Goal: Task Accomplishment & Management: Use online tool/utility

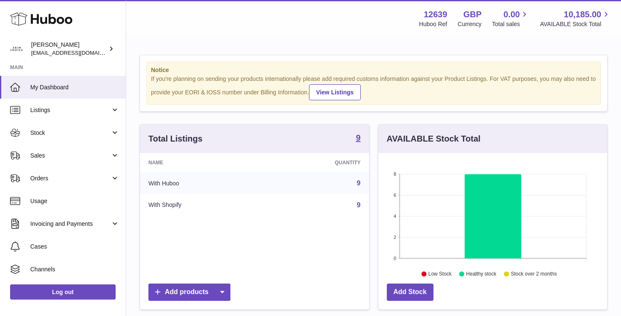
scroll to position [131, 229]
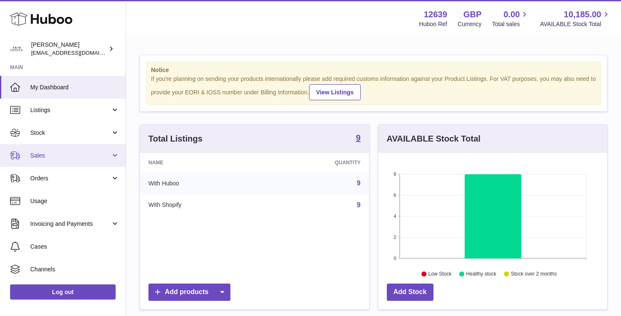
click at [86, 156] on span "Sales" at bounding box center [70, 155] width 80 height 8
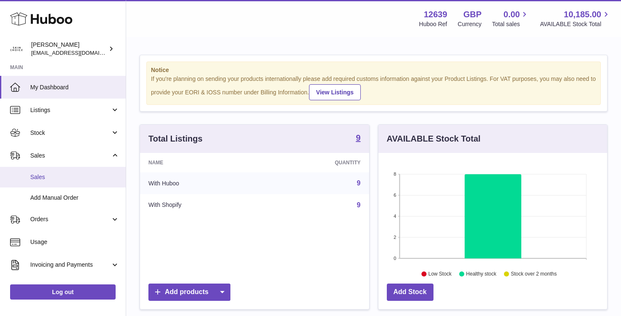
click at [77, 175] on span "Sales" at bounding box center [74, 177] width 89 height 8
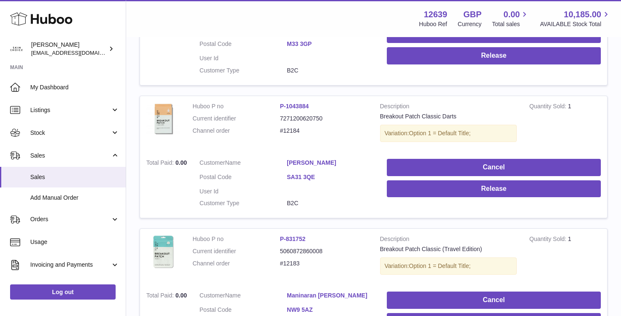
scroll to position [63, 0]
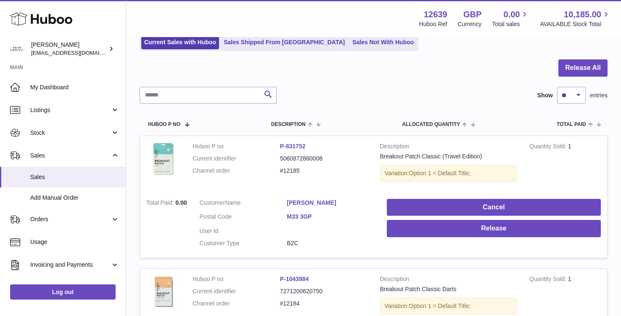
click at [312, 204] on link "[PERSON_NAME]" at bounding box center [330, 203] width 87 height 8
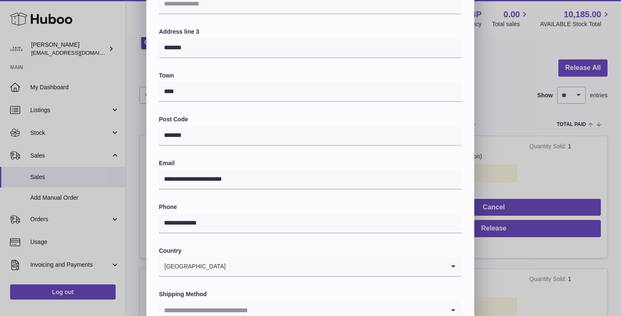
scroll to position [215, 0]
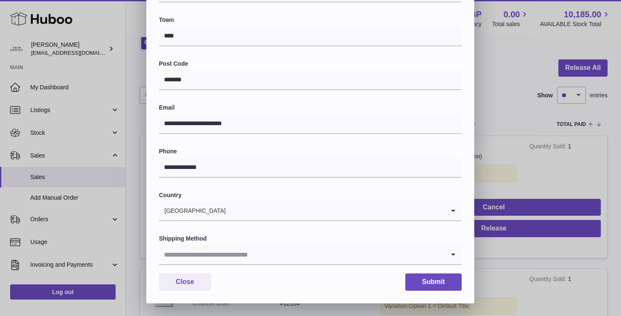
click at [294, 254] on input "Search for option" at bounding box center [302, 253] width 286 height 19
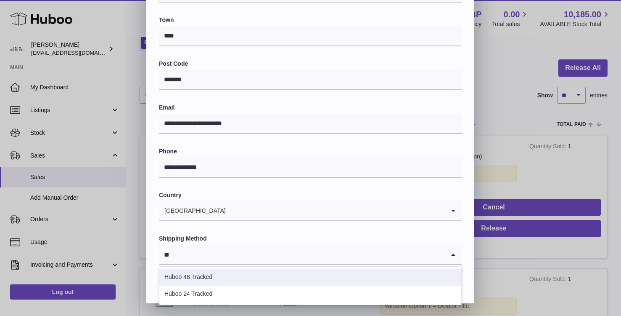
click at [201, 276] on li "Huboo 48 Tracked" at bounding box center [310, 276] width 302 height 17
type input "**"
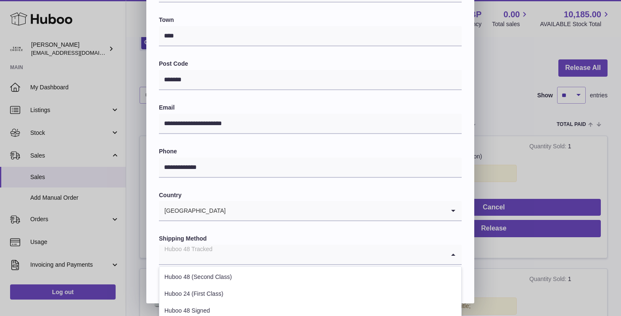
drag, startPoint x: 217, startPoint y: 257, endPoint x: 158, endPoint y: 253, distance: 58.6
click at [158, 253] on div "**********" at bounding box center [310, 72] width 328 height 462
click at [388, 250] on input "Search for option" at bounding box center [302, 253] width 286 height 19
click at [379, 238] on label "Shipping Method" at bounding box center [310, 238] width 303 height 8
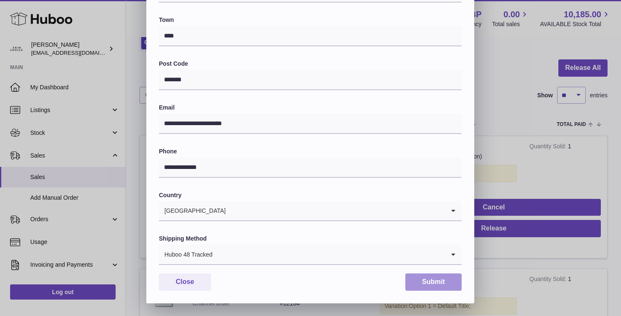
click at [452, 276] on button "Submit" at bounding box center [434, 281] width 56 height 17
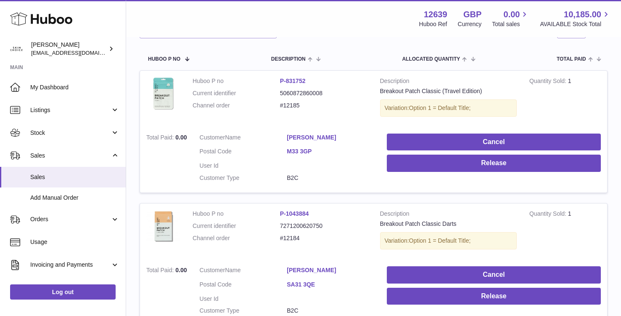
scroll to position [131, 0]
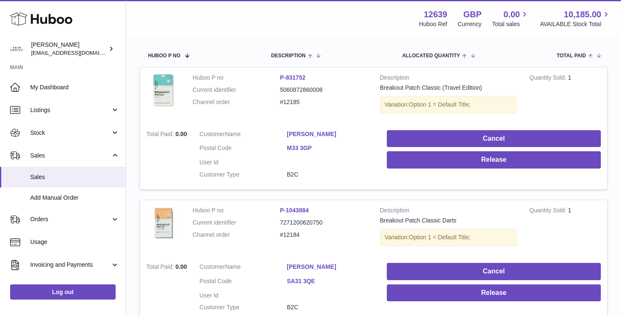
click at [302, 263] on link "Shannon Jones" at bounding box center [330, 266] width 87 height 8
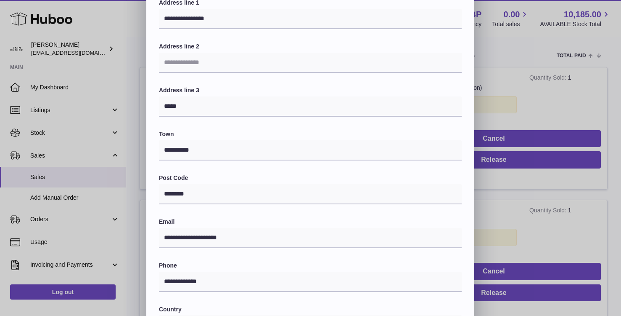
scroll to position [215, 0]
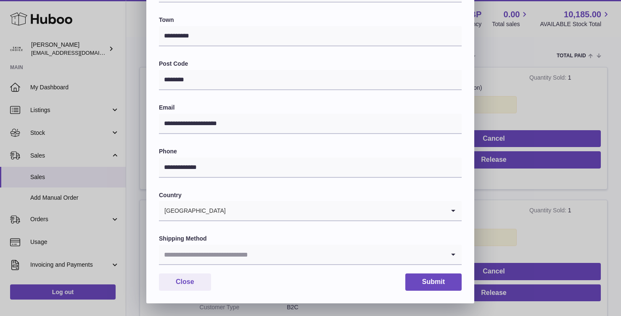
click at [226, 257] on input "Search for option" at bounding box center [302, 253] width 286 height 19
type input "*"
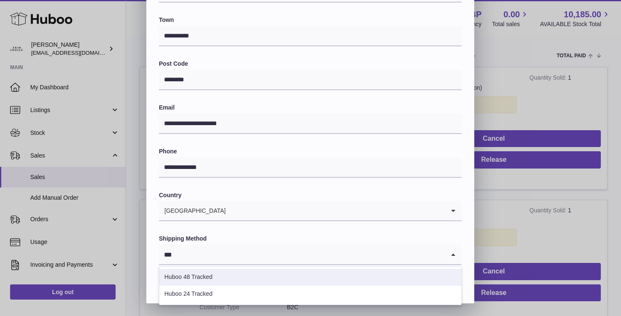
click at [201, 273] on li "Huboo 48 Tracked" at bounding box center [310, 276] width 302 height 17
type input "***"
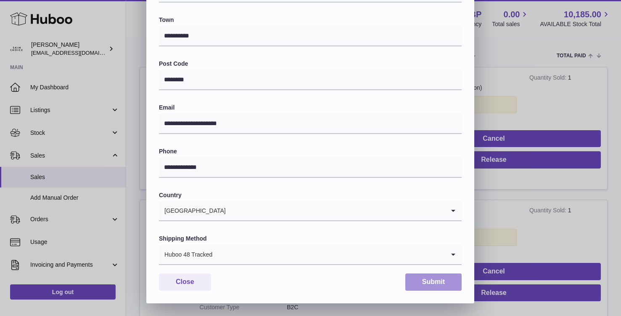
click at [447, 278] on button "Submit" at bounding box center [434, 281] width 56 height 17
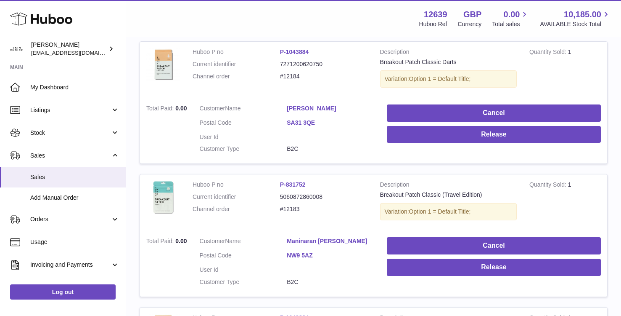
scroll to position [374, 0]
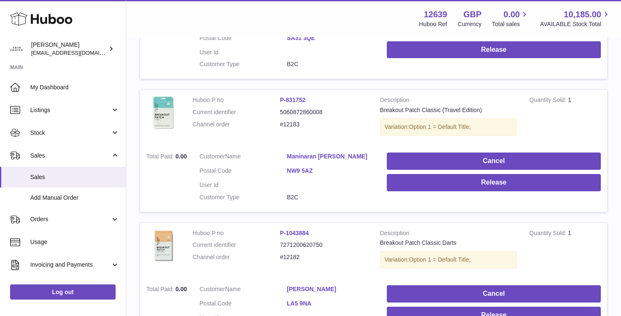
click at [310, 153] on link "Maninaran Mahalingam" at bounding box center [330, 156] width 87 height 8
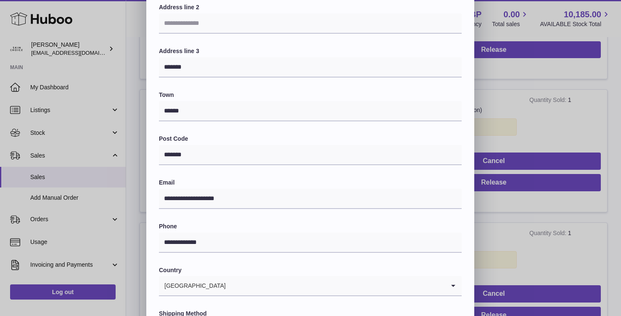
scroll to position [215, 0]
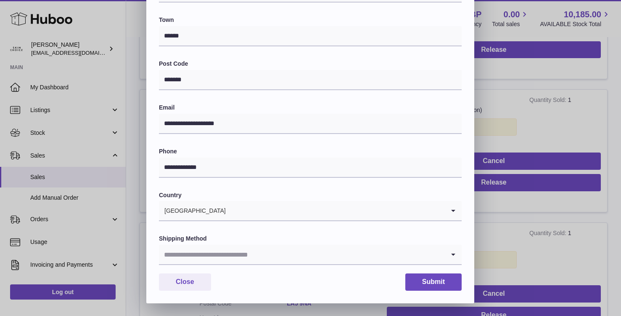
click at [237, 255] on input "Search for option" at bounding box center [302, 253] width 286 height 19
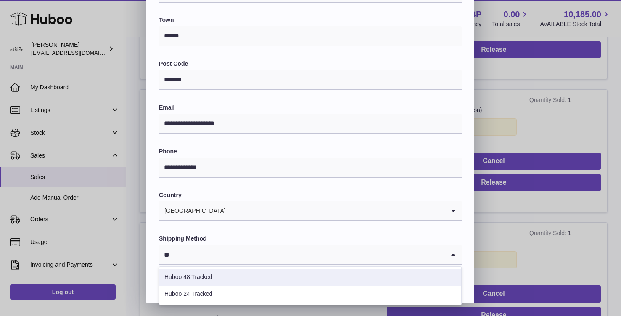
click at [231, 278] on li "Huboo 48 Tracked" at bounding box center [310, 276] width 302 height 17
type input "**"
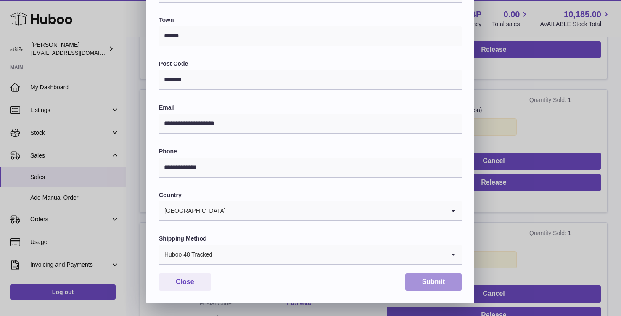
click at [440, 281] on button "Submit" at bounding box center [434, 281] width 56 height 17
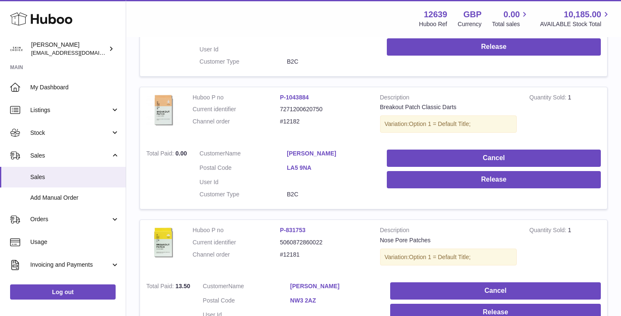
scroll to position [539, 0]
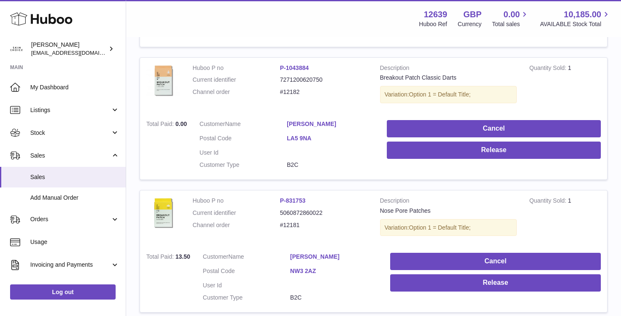
click at [304, 119] on td "Customer Name James Blaylock Postal Code LA5 9NA User Id Customer Type B2C" at bounding box center [288, 147] width 188 height 66
click at [304, 122] on link "James Blaylock" at bounding box center [330, 124] width 87 height 8
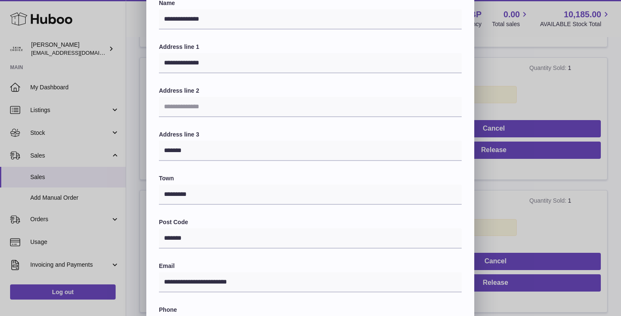
scroll to position [215, 0]
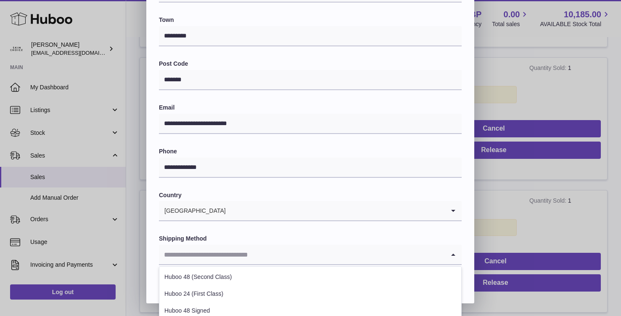
click at [302, 251] on input "Search for option" at bounding box center [302, 253] width 286 height 19
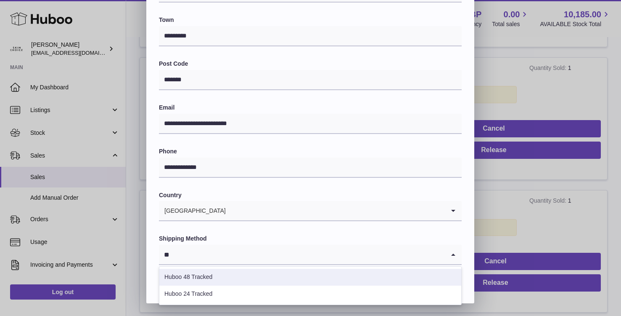
click at [260, 277] on li "Huboo 48 Tracked" at bounding box center [310, 276] width 302 height 17
type input "**"
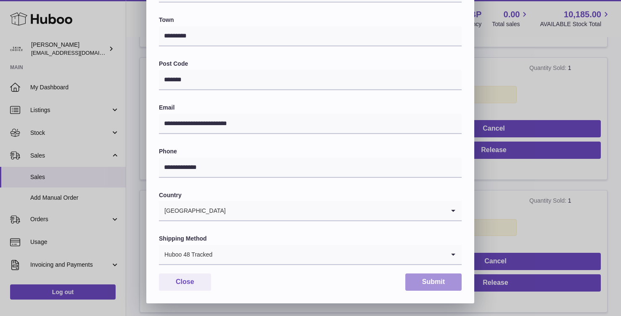
click at [428, 285] on button "Submit" at bounding box center [434, 281] width 56 height 17
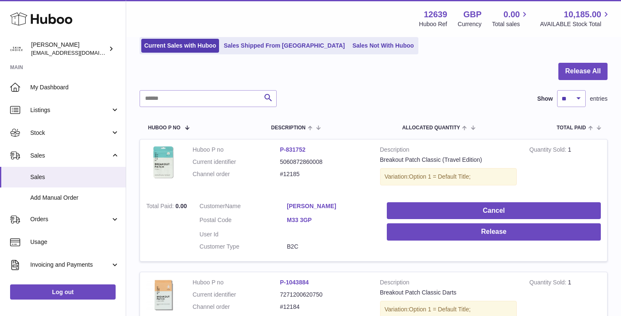
scroll to position [69, 0]
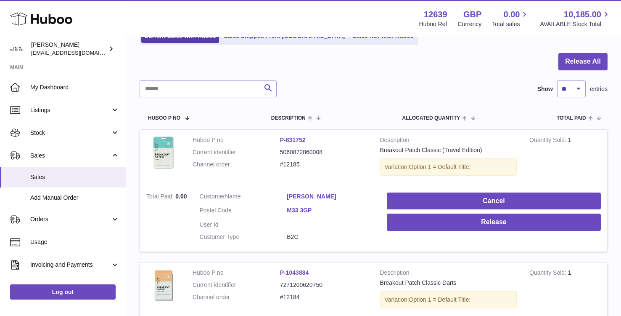
click at [306, 195] on link "Max Paterson" at bounding box center [330, 196] width 87 height 8
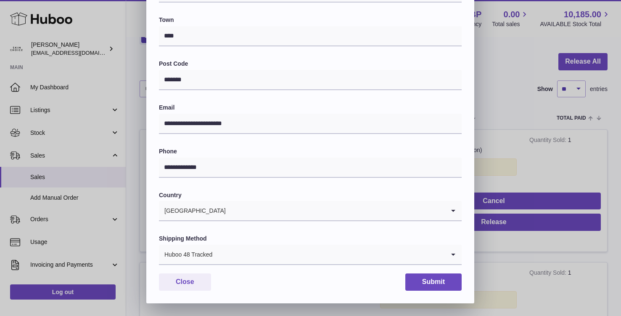
scroll to position [0, 0]
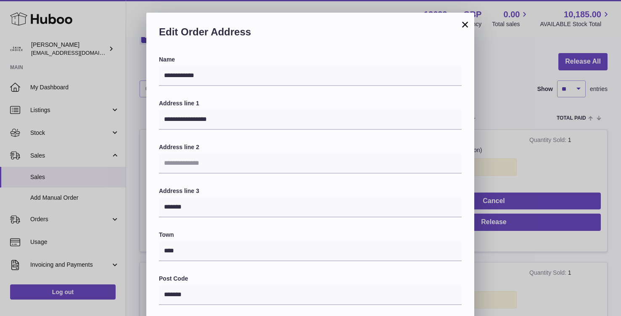
click at [466, 27] on button "×" at bounding box center [465, 24] width 10 height 10
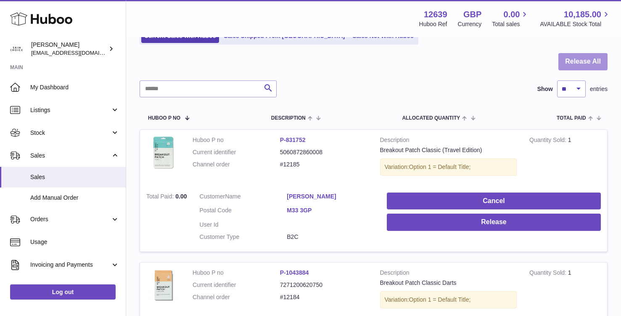
click at [563, 57] on button "Release All" at bounding box center [583, 61] width 49 height 17
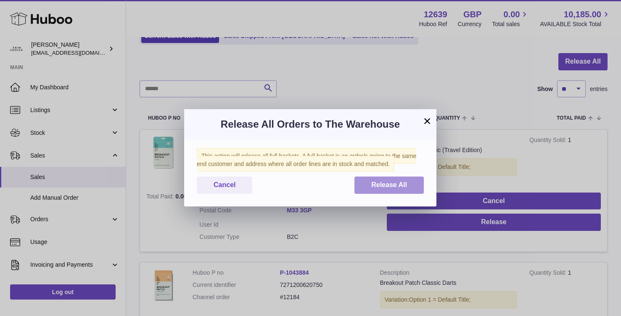
click at [399, 191] on button "Release All" at bounding box center [389, 184] width 69 height 17
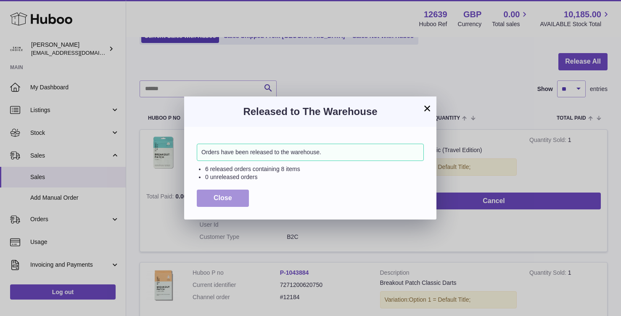
click at [235, 199] on button "Close" at bounding box center [223, 197] width 52 height 17
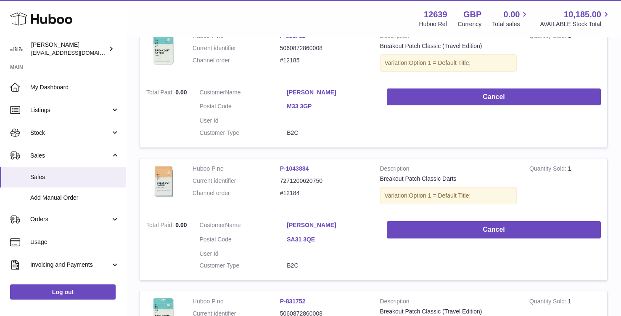
scroll to position [241, 0]
